Goal: Task Accomplishment & Management: Complete application form

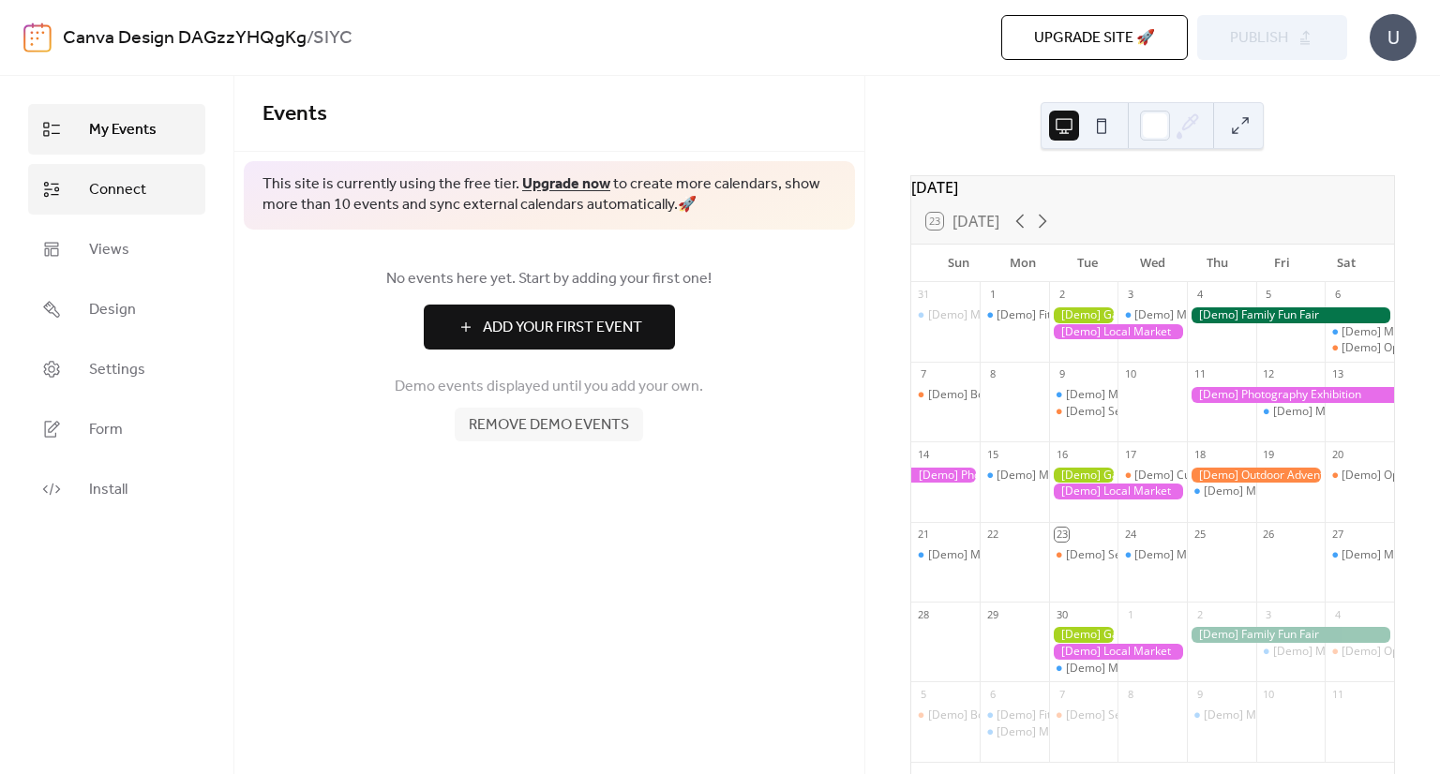
click at [143, 181] on span "Connect" at bounding box center [117, 190] width 57 height 23
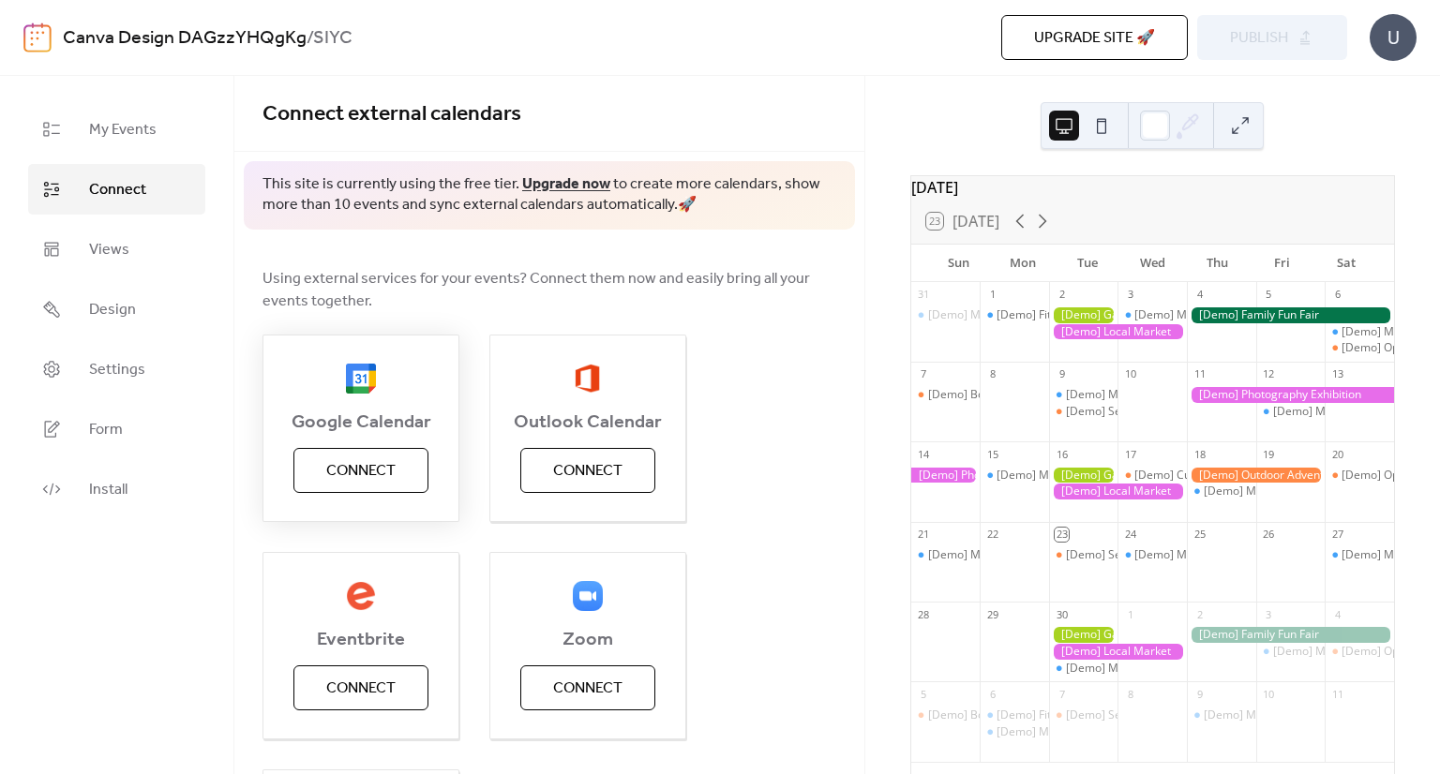
click at [375, 467] on span "Connect" at bounding box center [360, 471] width 69 height 23
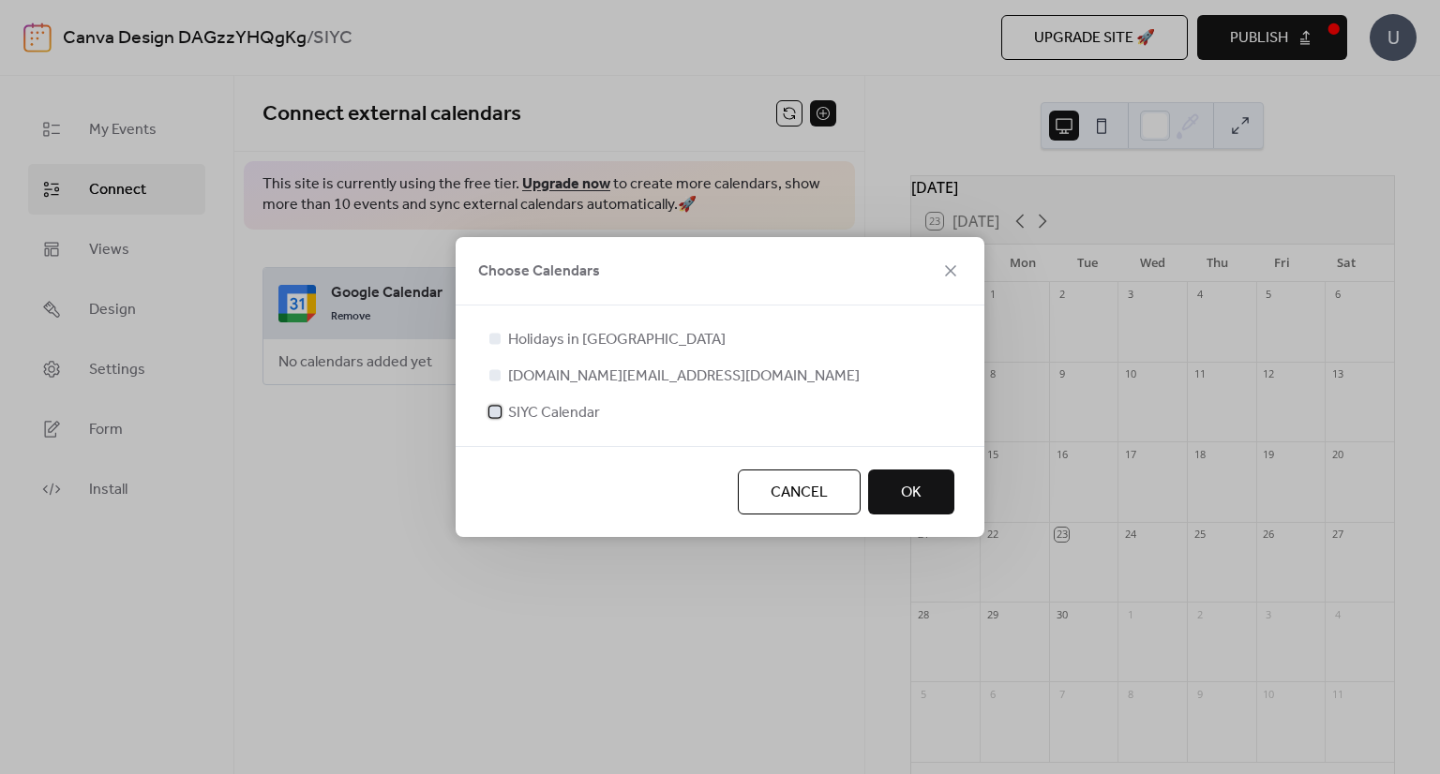
click at [495, 414] on div at bounding box center [494, 411] width 11 height 11
click at [921, 487] on span "OK" at bounding box center [911, 493] width 21 height 23
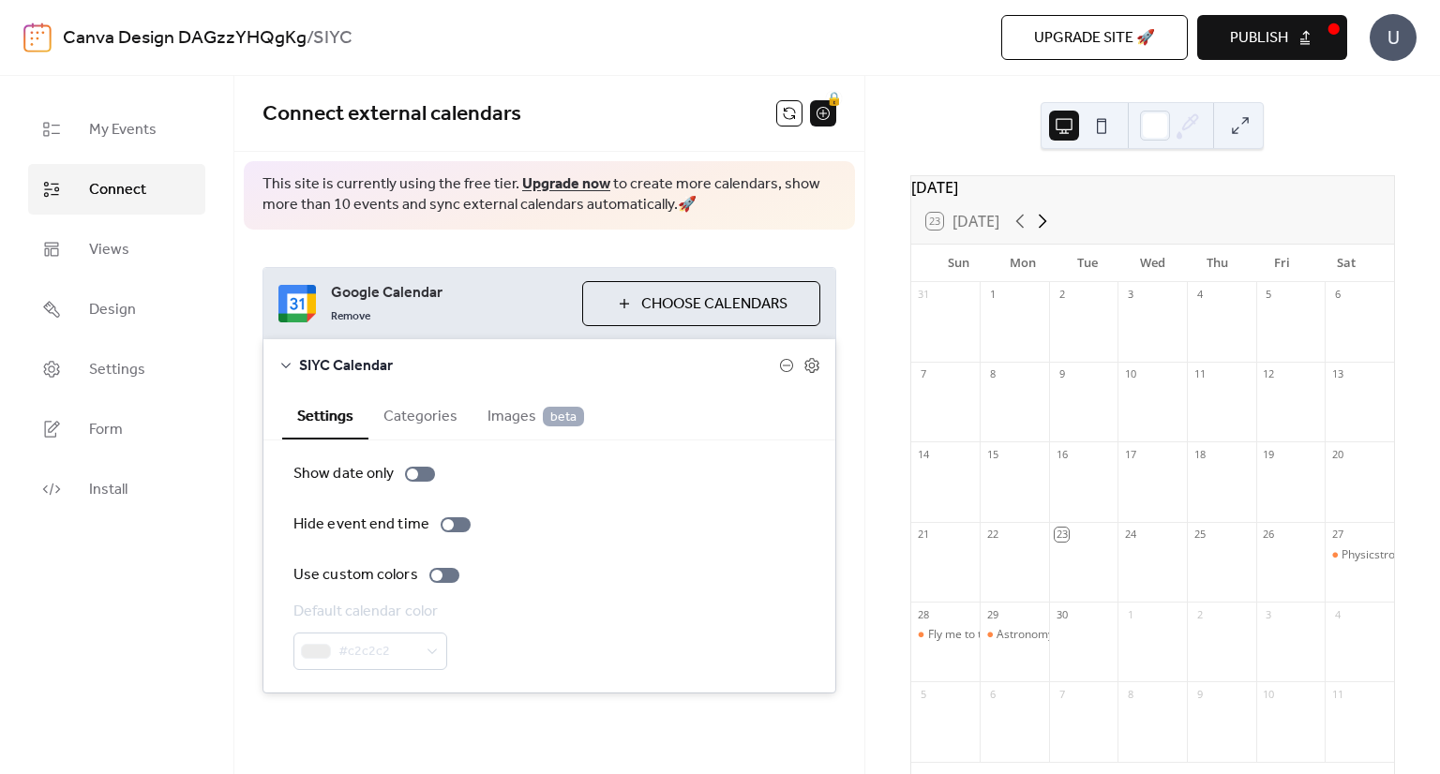
click at [1044, 229] on icon at bounding box center [1043, 222] width 8 height 14
click at [1028, 233] on icon at bounding box center [1020, 221] width 23 height 23
click at [788, 120] on button at bounding box center [789, 113] width 26 height 26
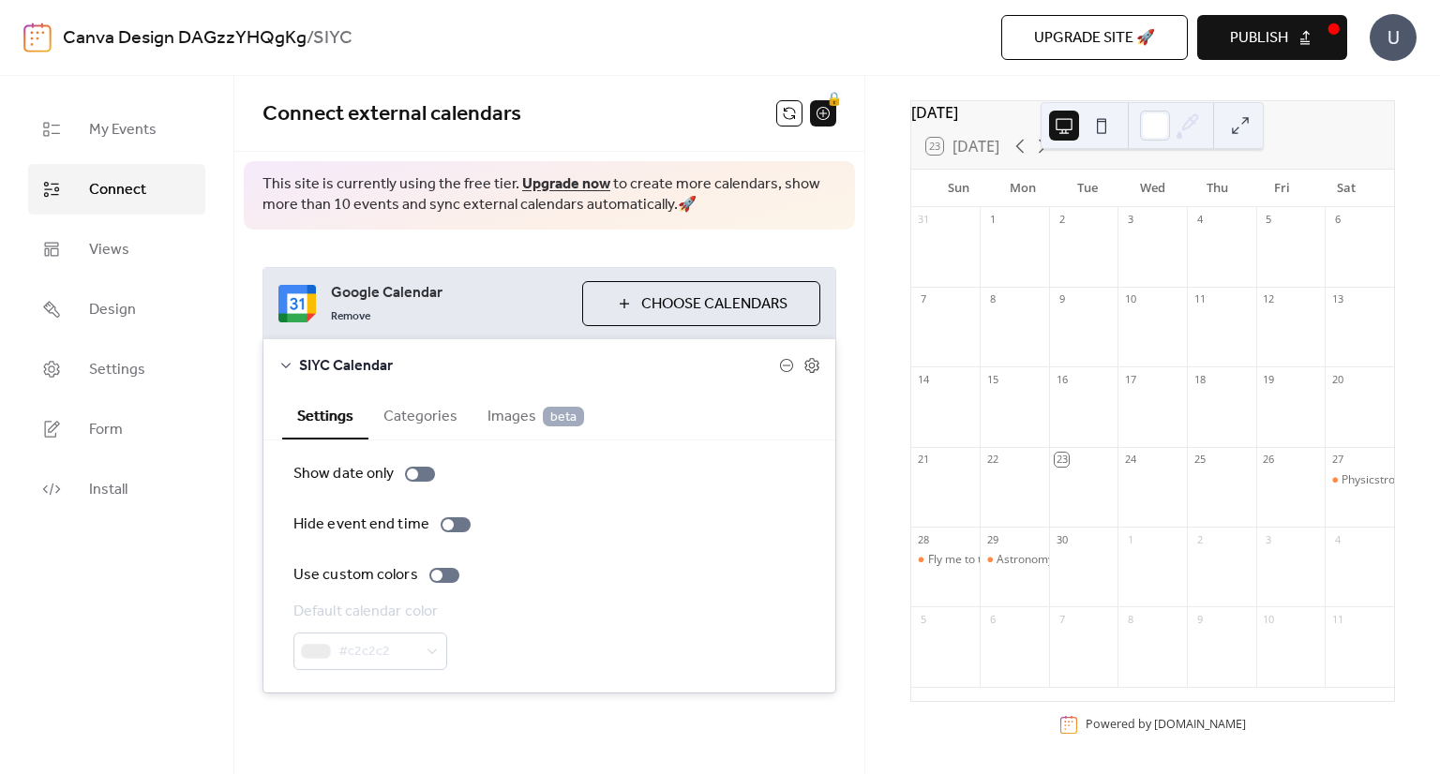
click at [1330, 30] on button "Publish" at bounding box center [1272, 37] width 150 height 45
click at [1131, 20] on button "Upgrade site 🚀" at bounding box center [1094, 37] width 187 height 45
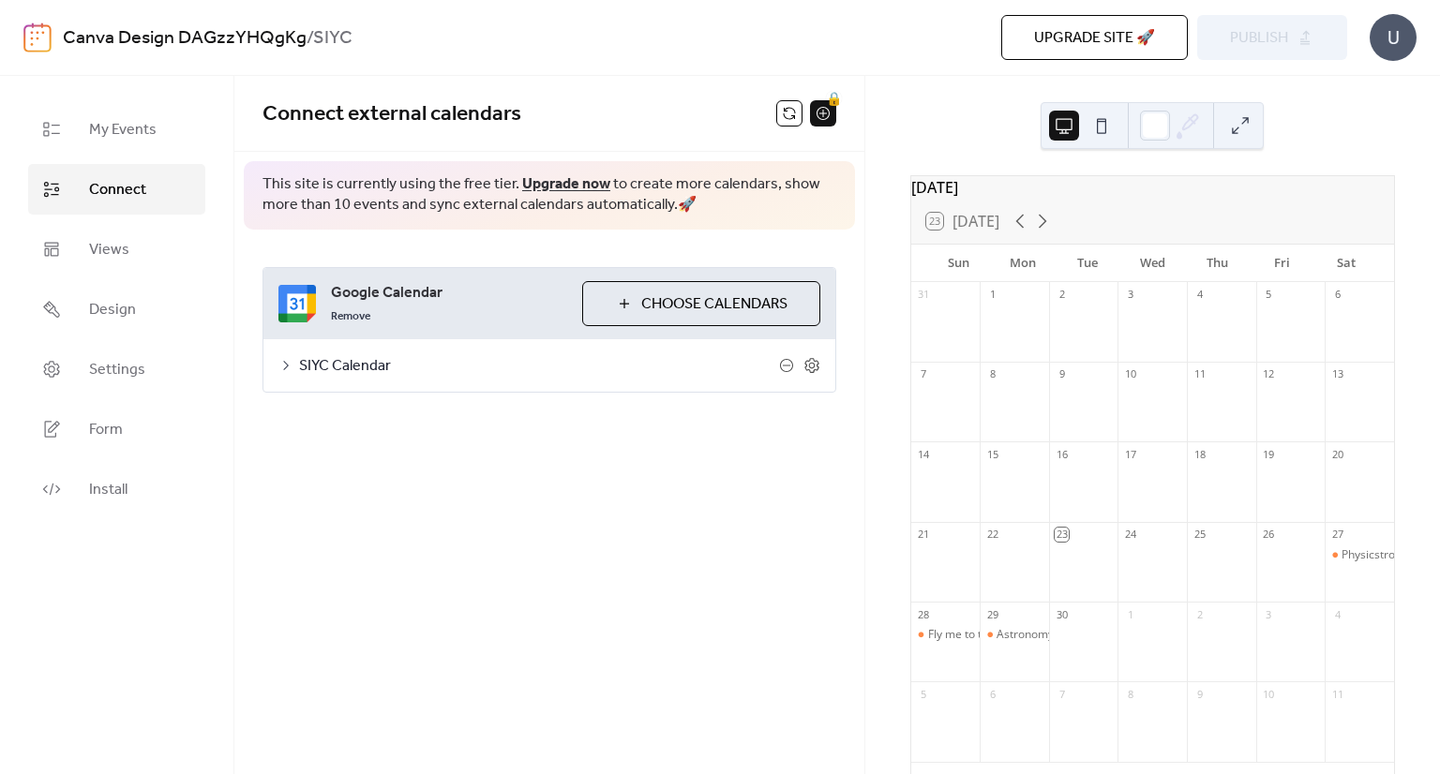
scroll to position [85, 0]
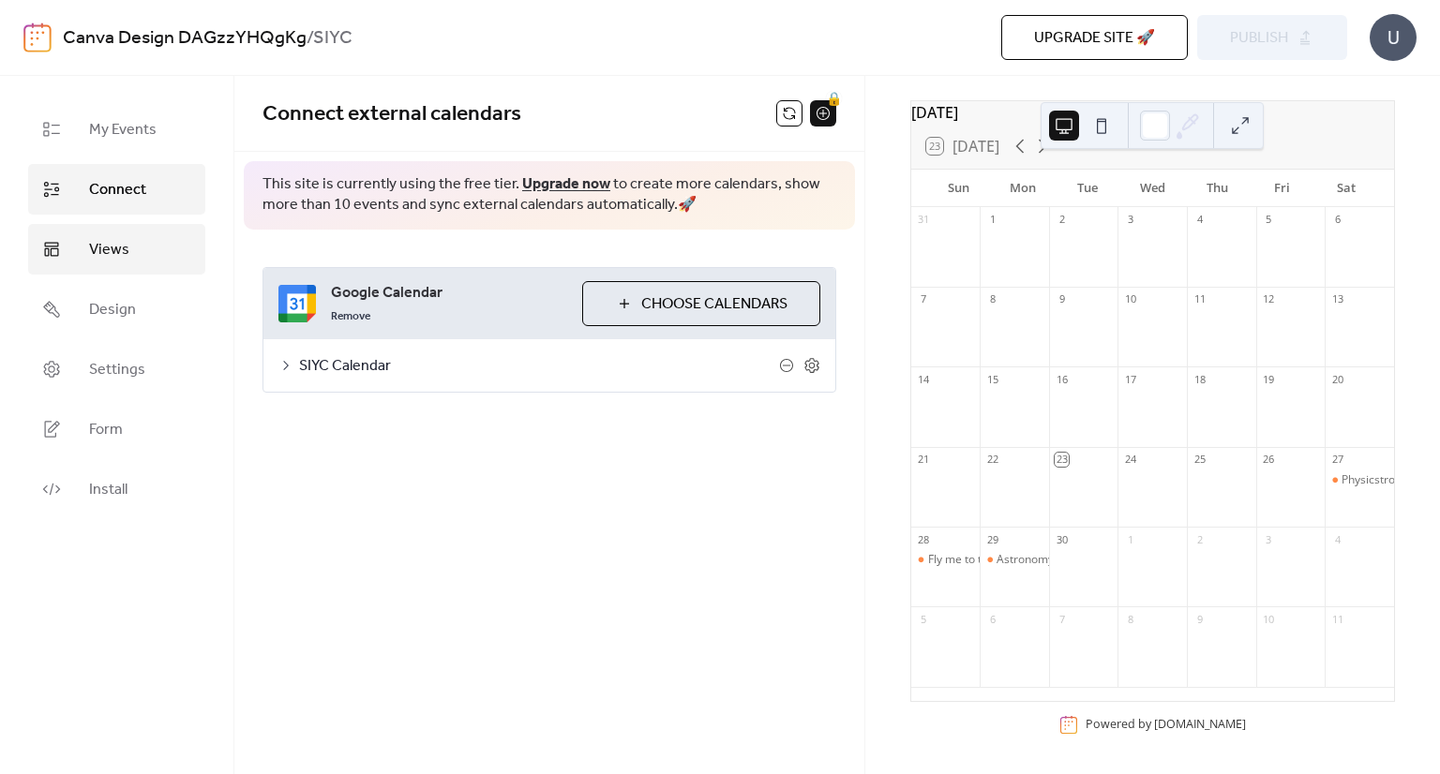
click at [84, 237] on link "Views" at bounding box center [116, 249] width 177 height 51
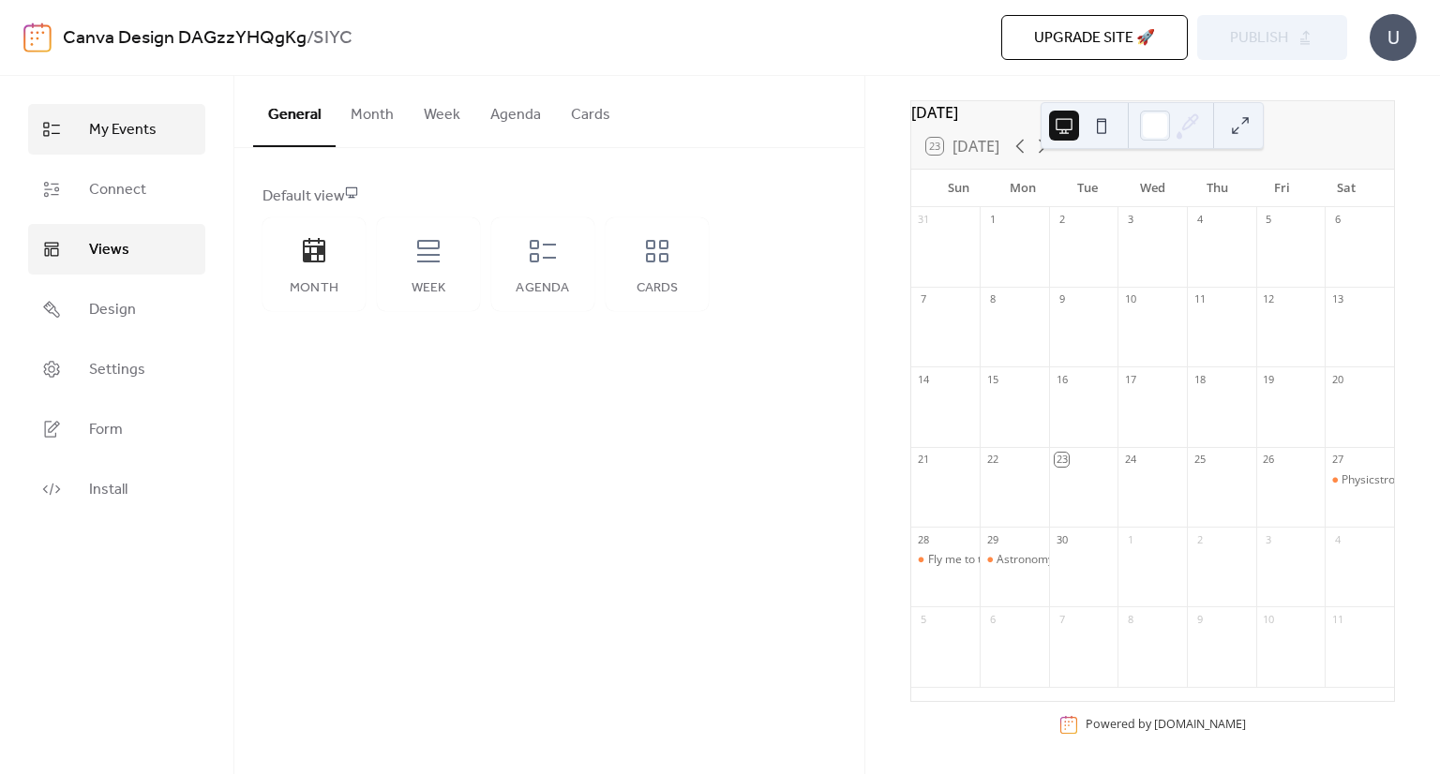
click at [105, 138] on span "My Events" at bounding box center [123, 130] width 68 height 23
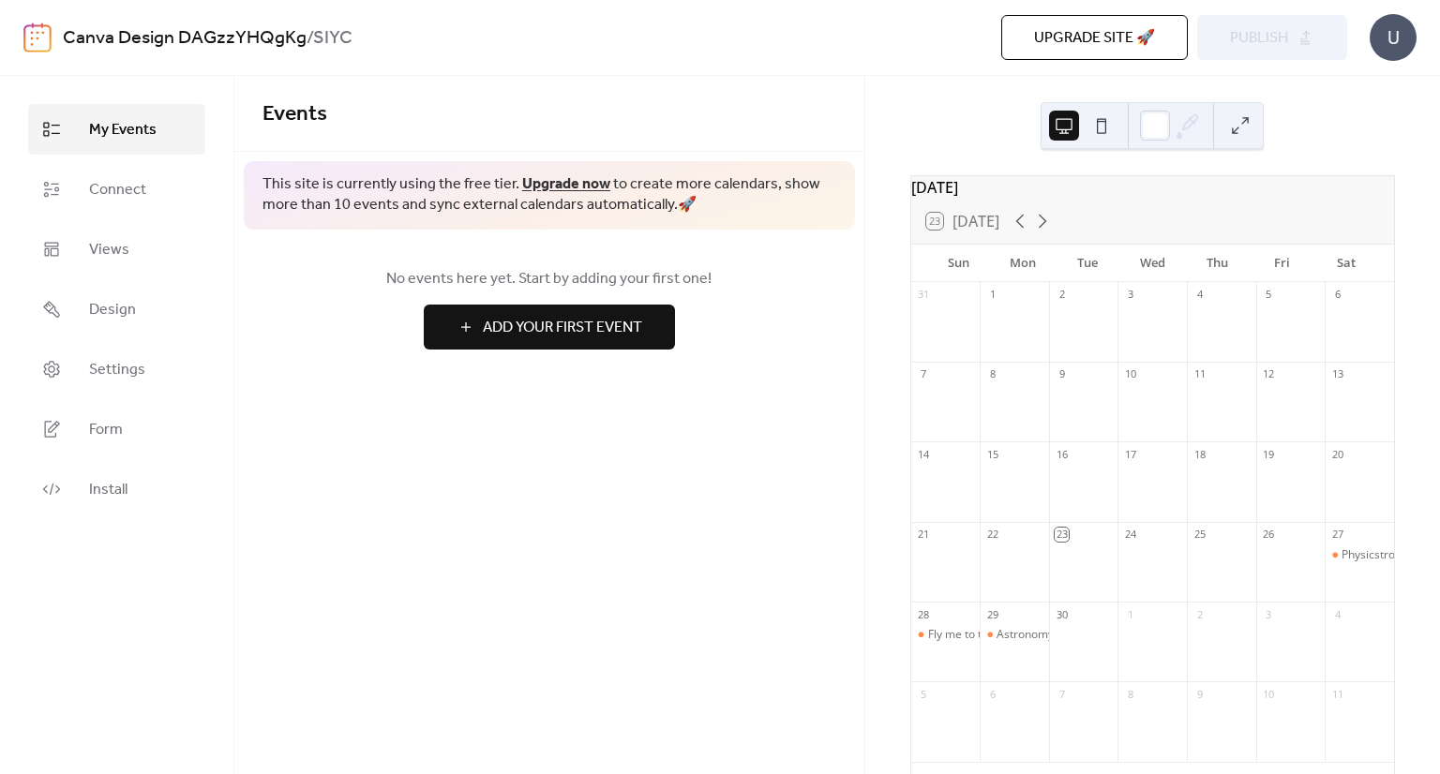
click at [759, 477] on div "Events This site is currently using the free tier. Upgrade now to create more c…" at bounding box center [549, 425] width 630 height 698
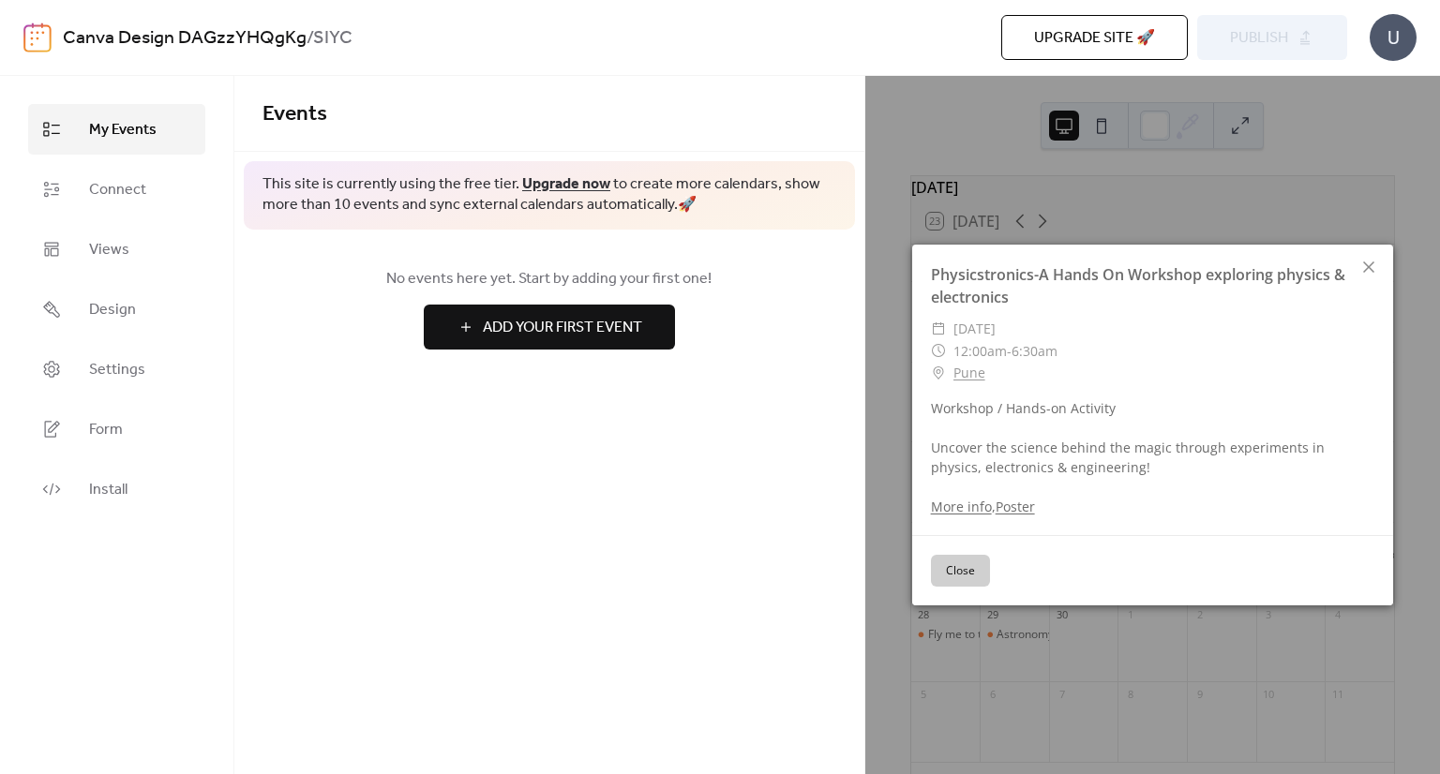
click at [955, 565] on button "Close" at bounding box center [960, 571] width 59 height 32
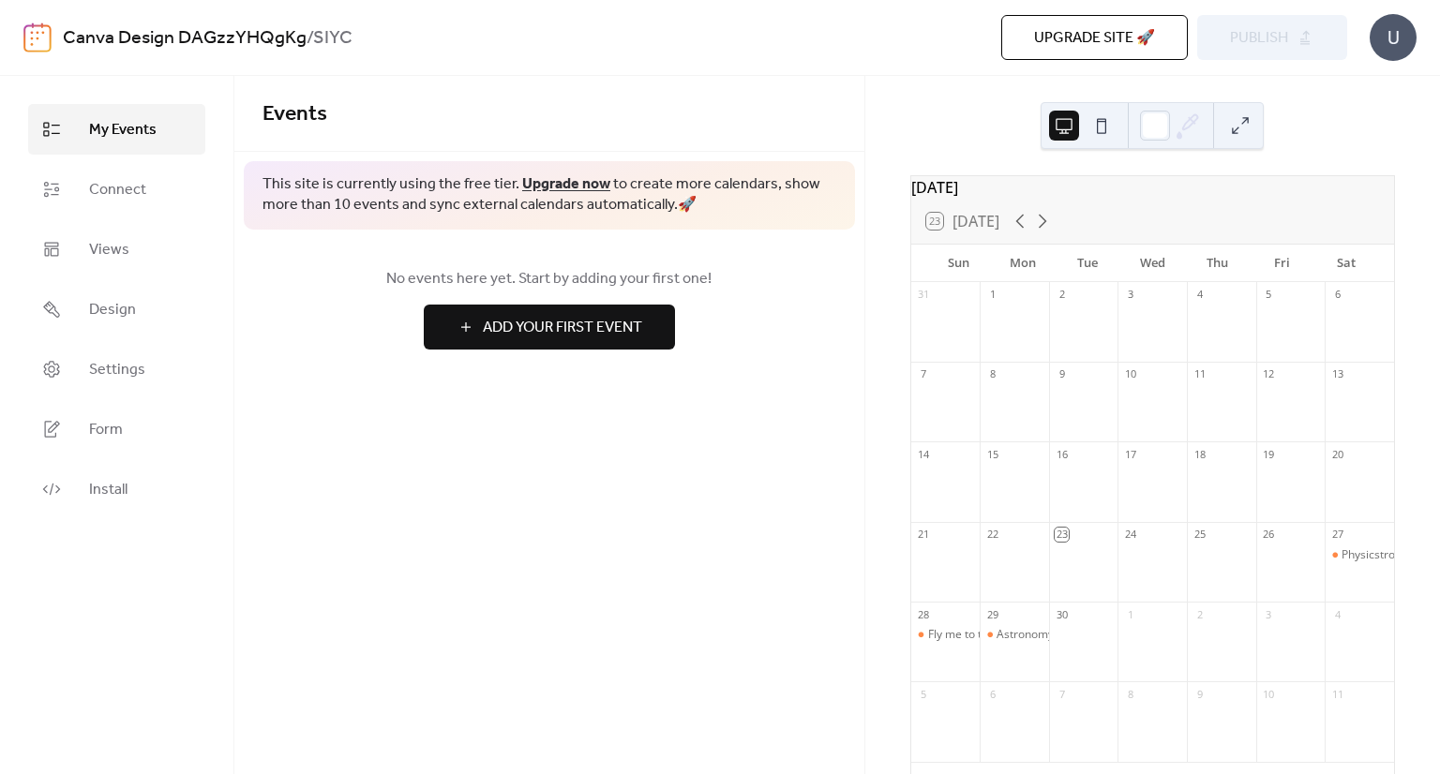
click at [559, 349] on button "Add Your First Event" at bounding box center [549, 327] width 251 height 45
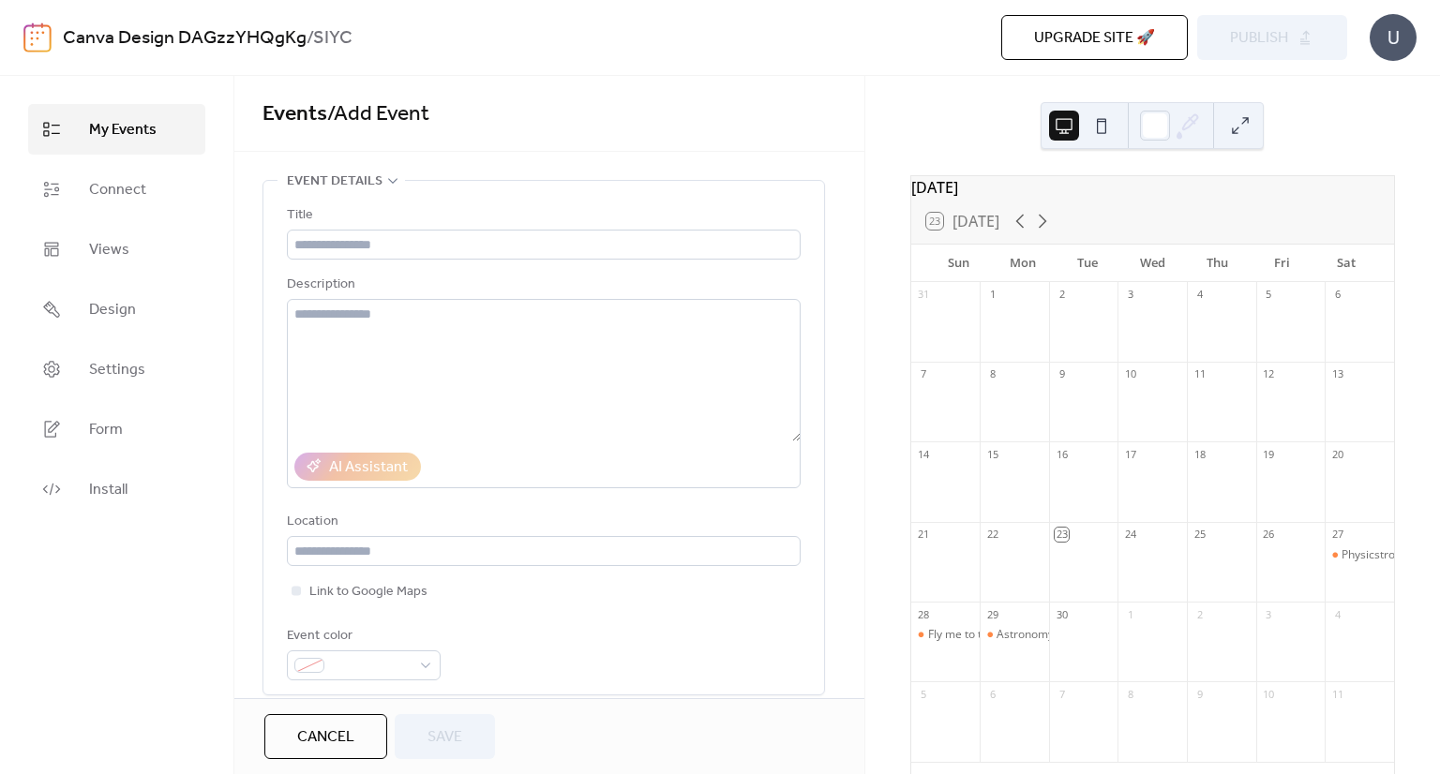
click at [331, 743] on span "Cancel" at bounding box center [325, 738] width 57 height 23
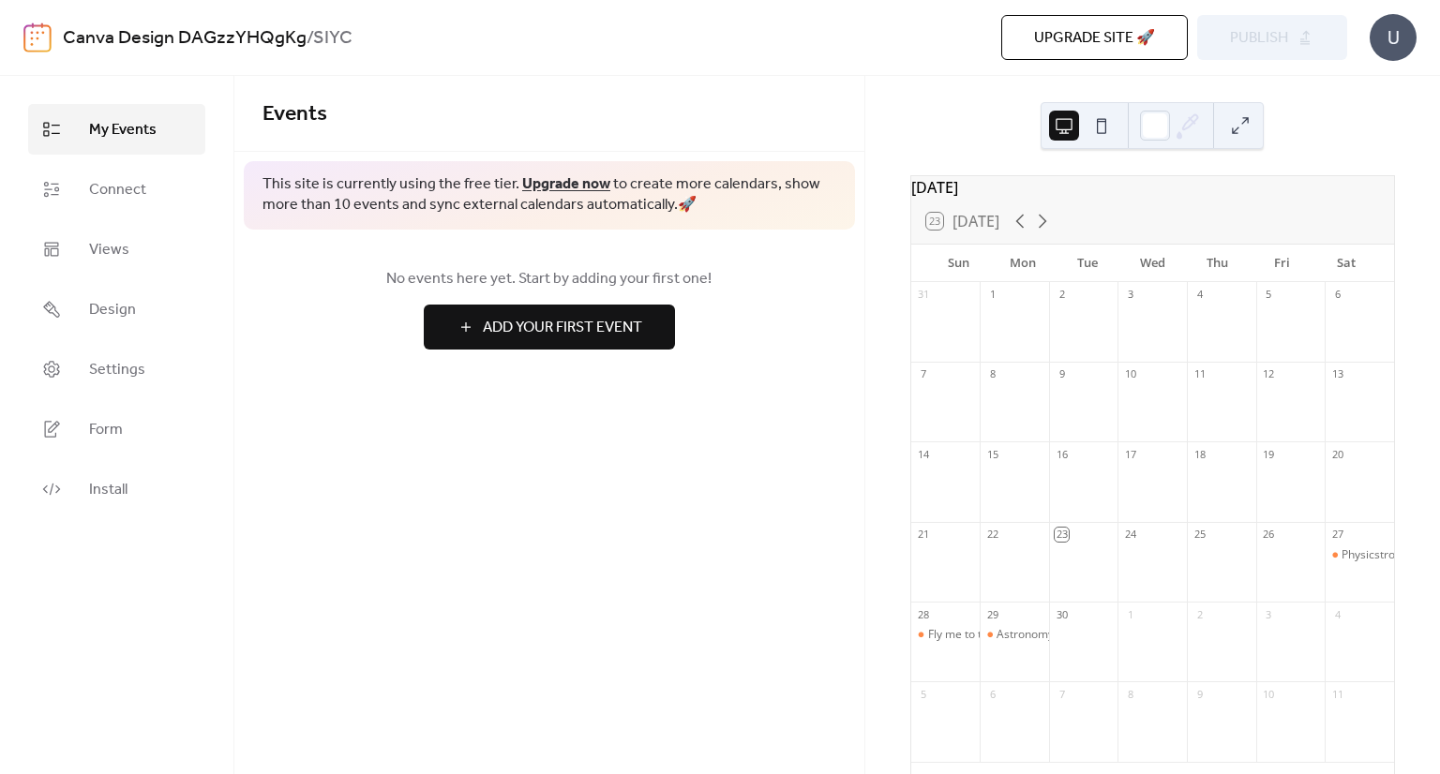
click at [630, 332] on span "Add Your First Event" at bounding box center [562, 328] width 159 height 23
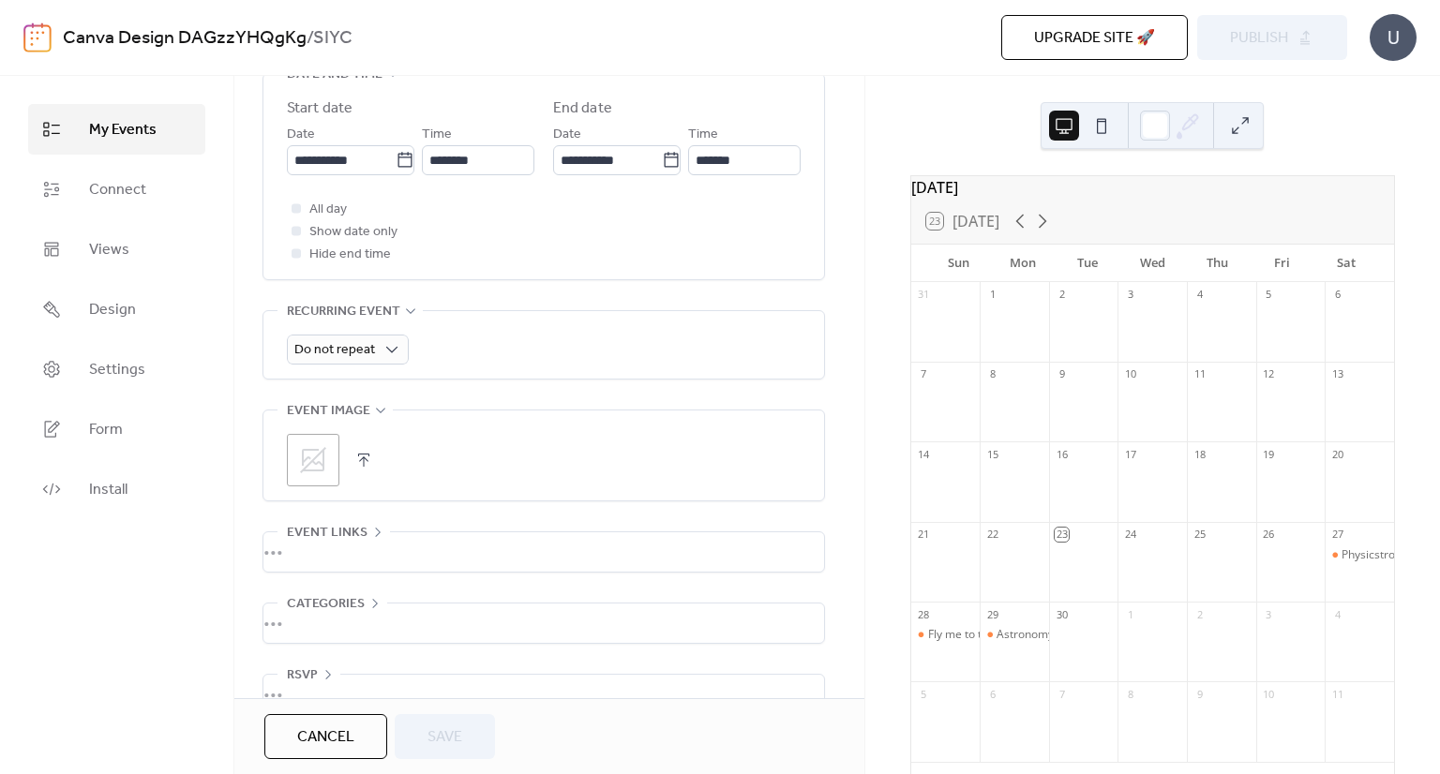
scroll to position [690, 0]
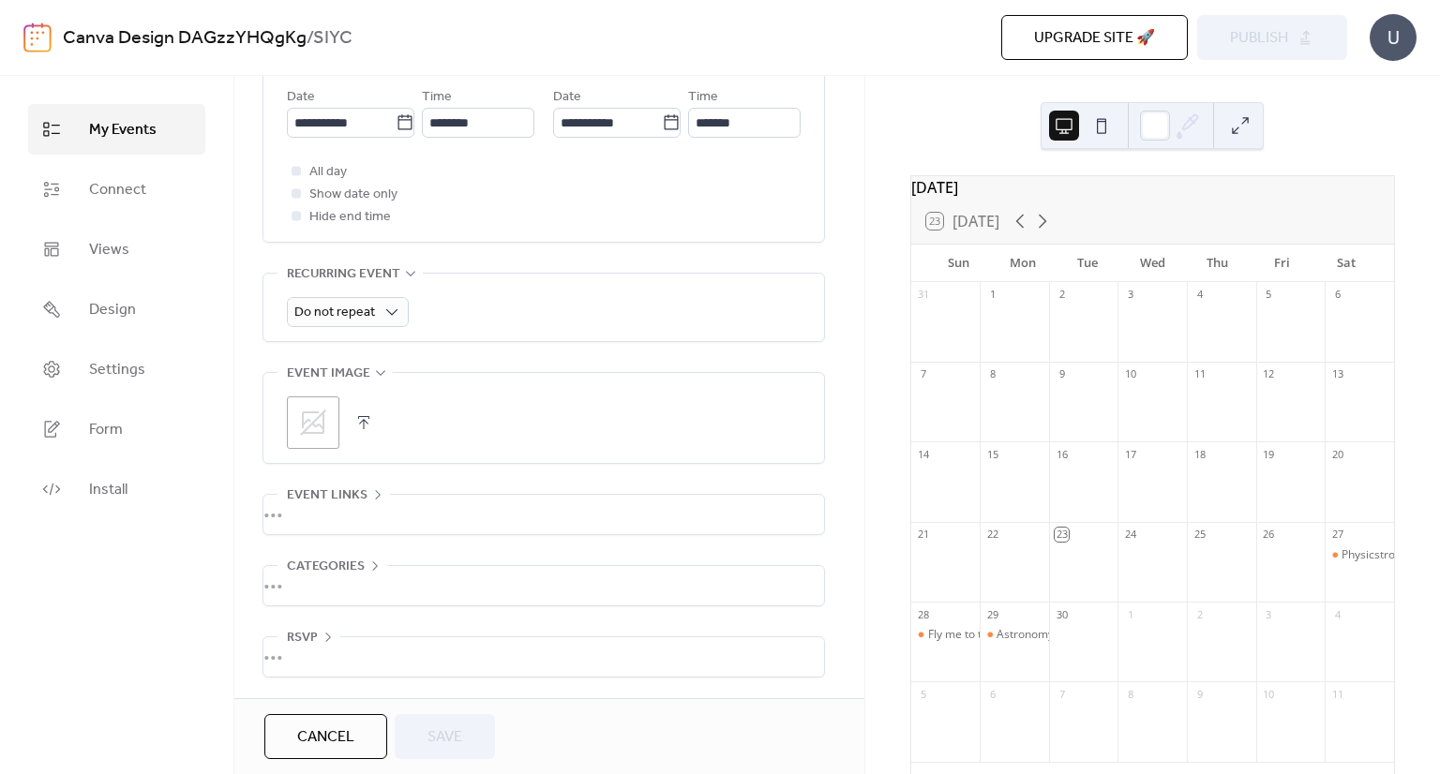
click at [337, 743] on span "Cancel" at bounding box center [325, 738] width 57 height 23
